Goal: Information Seeking & Learning: Learn about a topic

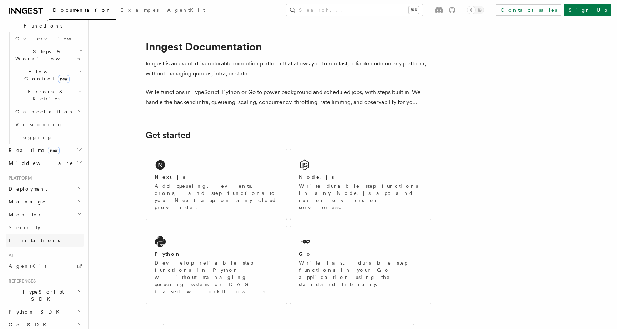
scroll to position [243, 0]
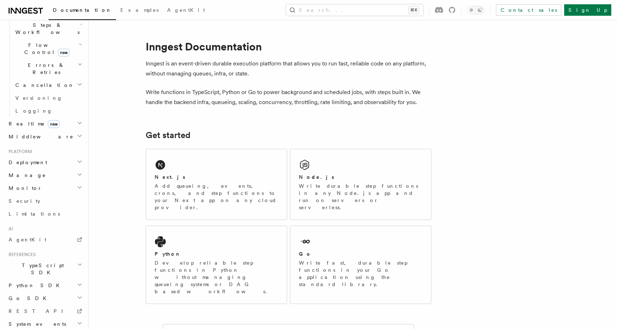
click at [50, 317] on h2 "System events" at bounding box center [45, 323] width 78 height 13
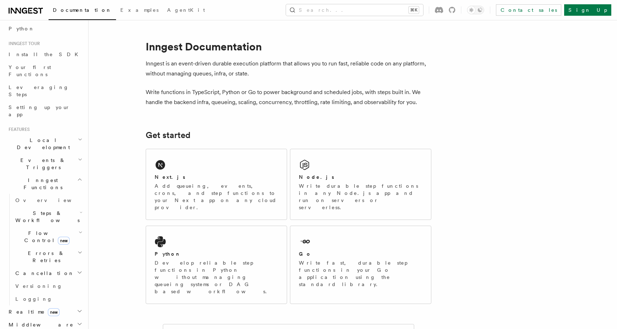
scroll to position [51, 0]
click at [56, 177] on h2 "Inngest Functions" at bounding box center [45, 187] width 78 height 20
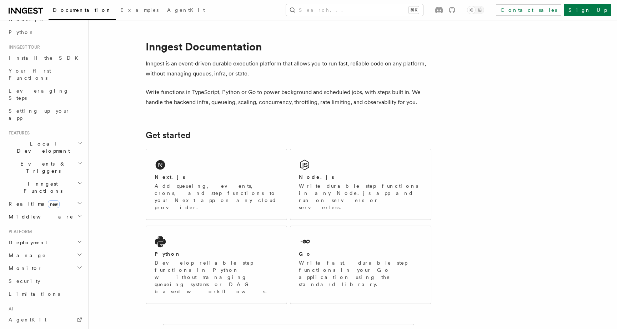
click at [30, 262] on h2 "Monitor" at bounding box center [45, 268] width 78 height 13
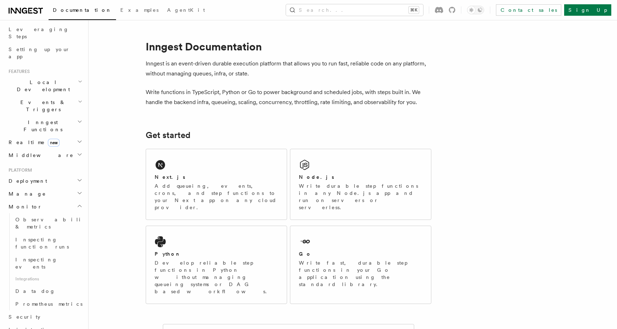
scroll to position [120, 0]
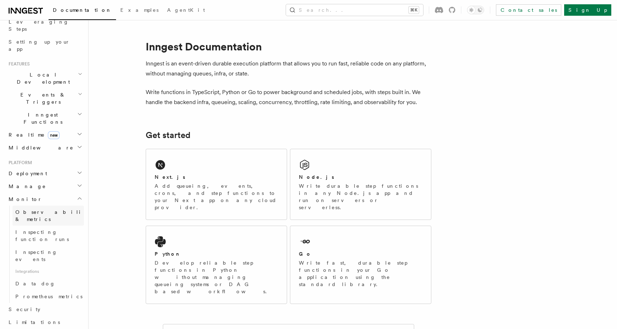
click at [40, 205] on link "Observability & metrics" at bounding box center [48, 215] width 71 height 20
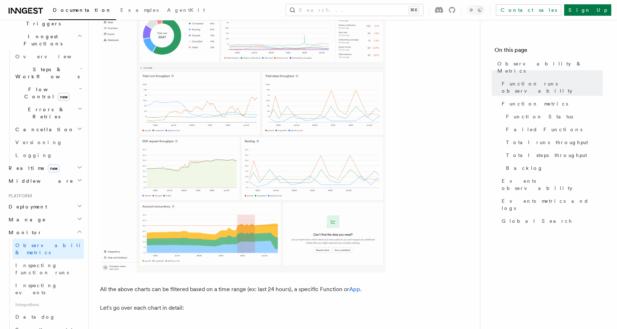
scroll to position [509, 0]
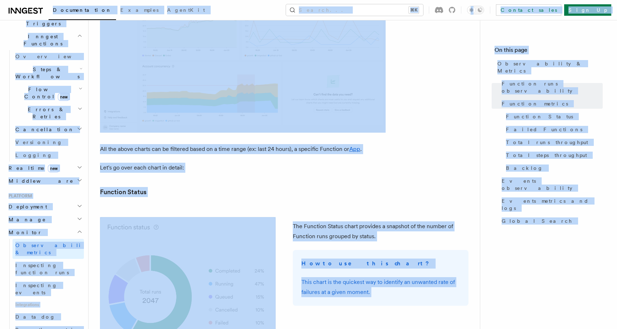
copy body "Loremipsumdol Sitametc AdipiSci Elitse... ⌘D Eiusmod tempo Inci Ut Labore... Et…"
click at [37, 262] on span "Inspecting function runs" at bounding box center [42, 268] width 54 height 13
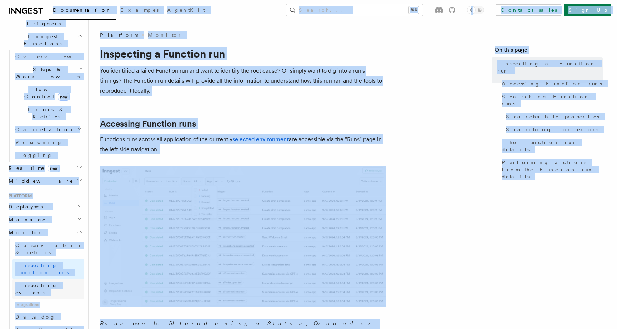
click at [54, 282] on span "Inspecting events" at bounding box center [36, 288] width 42 height 13
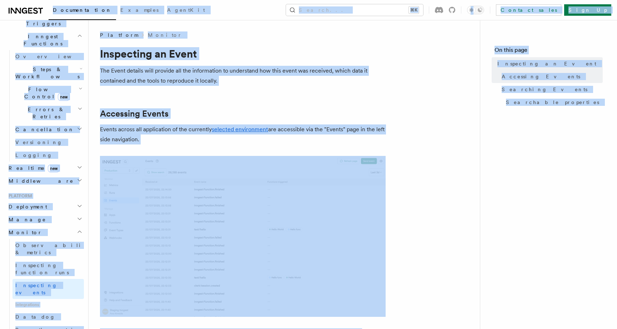
click at [263, 112] on h2 "Accessing Events" at bounding box center [243, 114] width 286 height 10
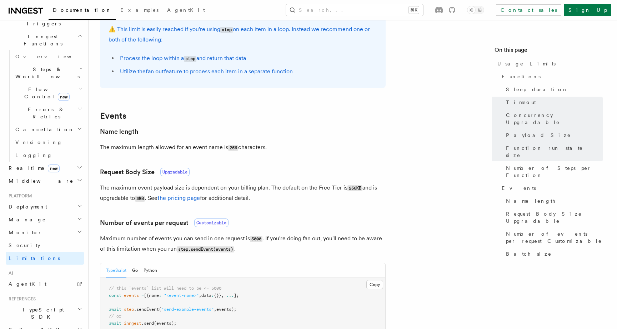
scroll to position [574, 0]
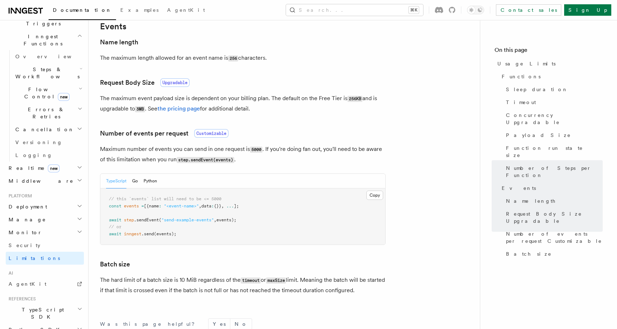
click at [48, 226] on h2 "Monitor" at bounding box center [45, 232] width 78 height 13
click at [53, 239] on link "Observability & metrics" at bounding box center [48, 249] width 71 height 20
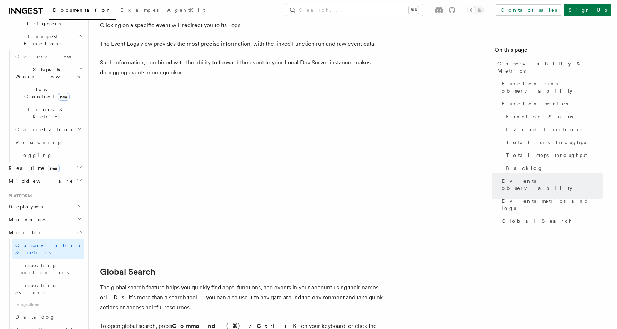
scroll to position [2105, 0]
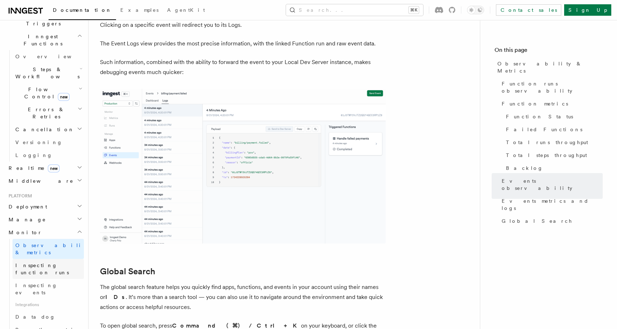
click at [32, 262] on span "Inspecting function runs" at bounding box center [42, 268] width 54 height 13
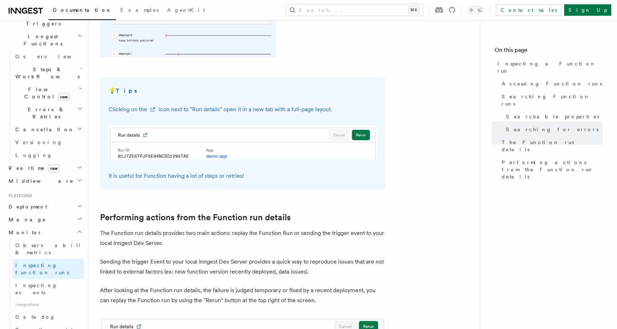
scroll to position [1848, 0]
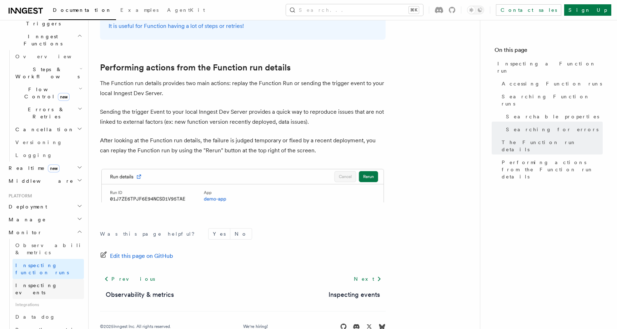
click at [47, 282] on span "Inspecting events" at bounding box center [36, 288] width 42 height 13
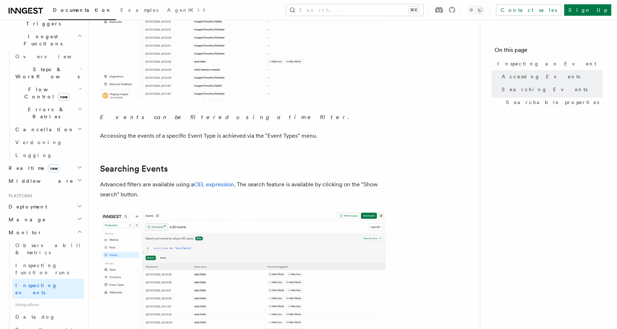
scroll to position [207, 0]
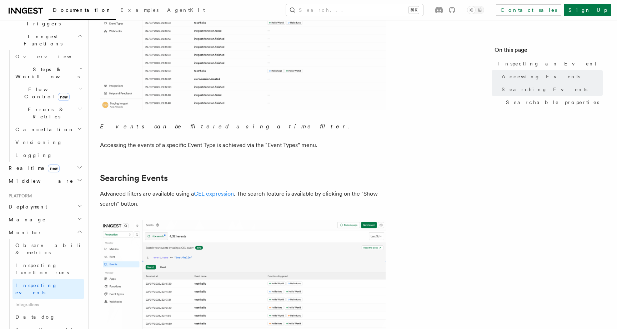
click at [212, 192] on link "CEL expression" at bounding box center [214, 193] width 40 height 7
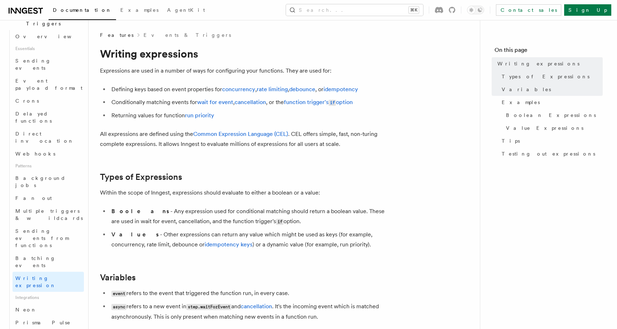
click at [203, 173] on h2 "Types of Expressions" at bounding box center [243, 177] width 286 height 10
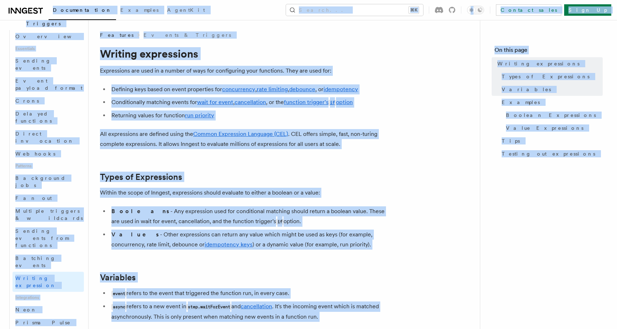
copy body "Loremipsumdol Sitametc AdipiSci Elitse... ⌘D Eiusmod tempo Inci Ut Labore... Et…"
